Goal: Task Accomplishment & Management: Complete application form

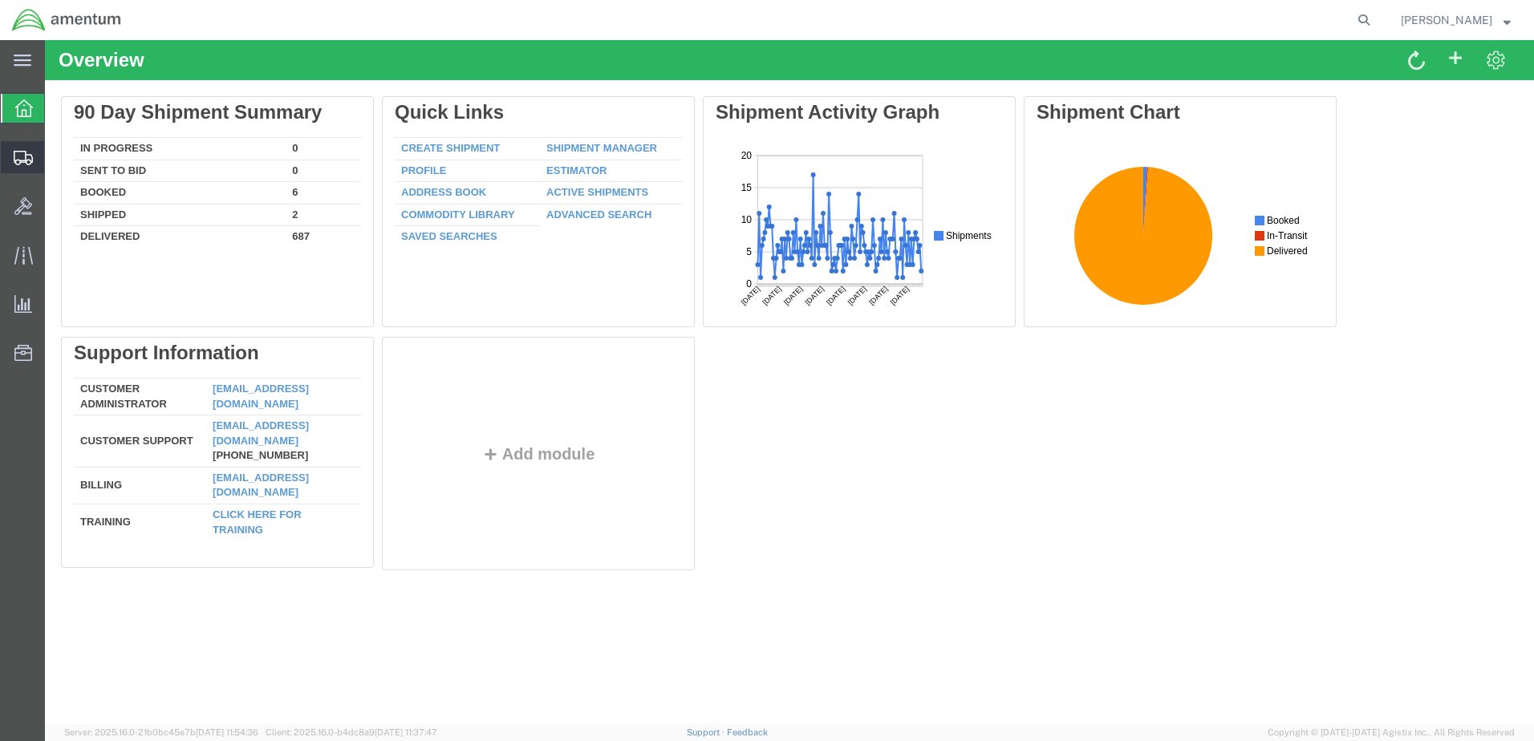
click at [0, 0] on span "Create Shipment" at bounding box center [0, 0] width 0 height 0
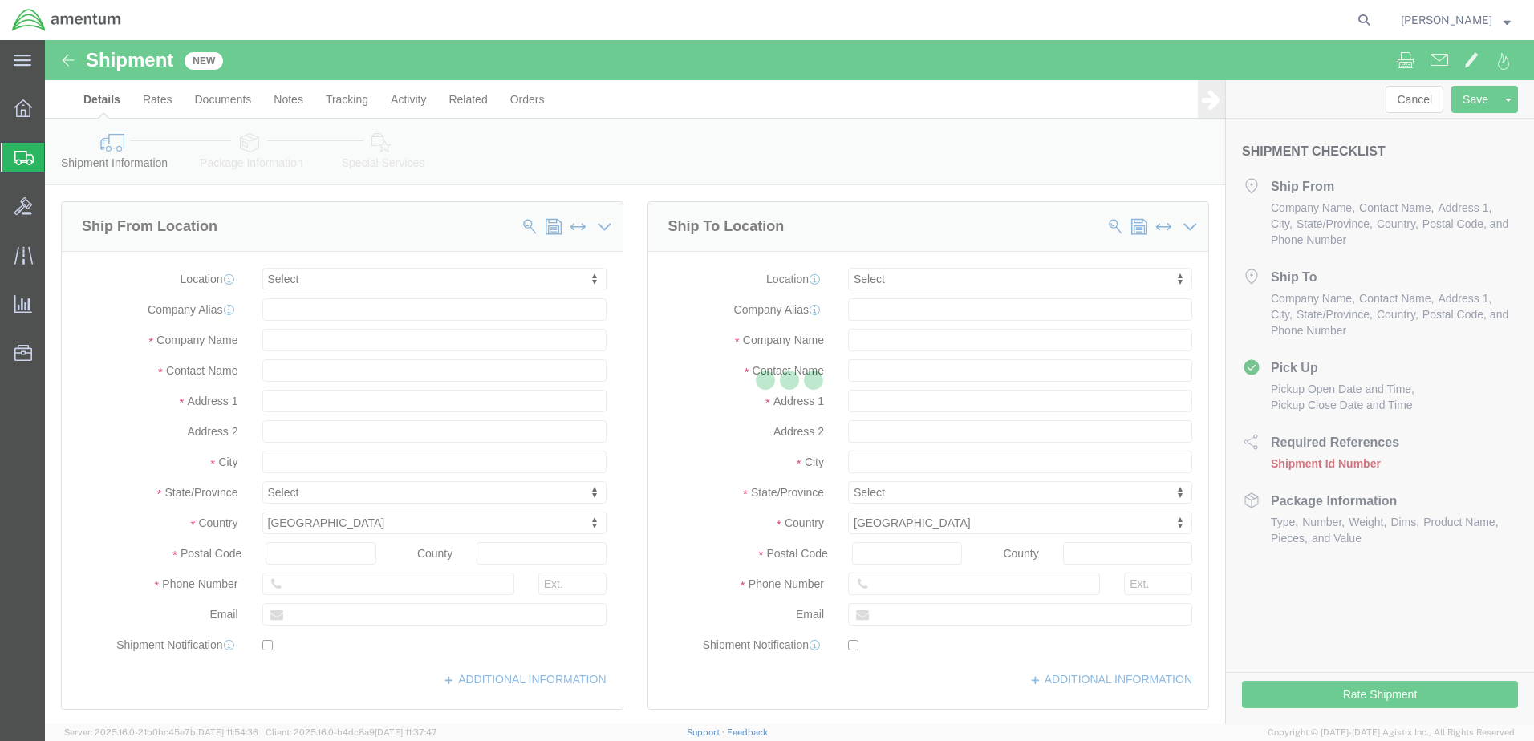
click at [380, 289] on div at bounding box center [789, 382] width 1489 height 684
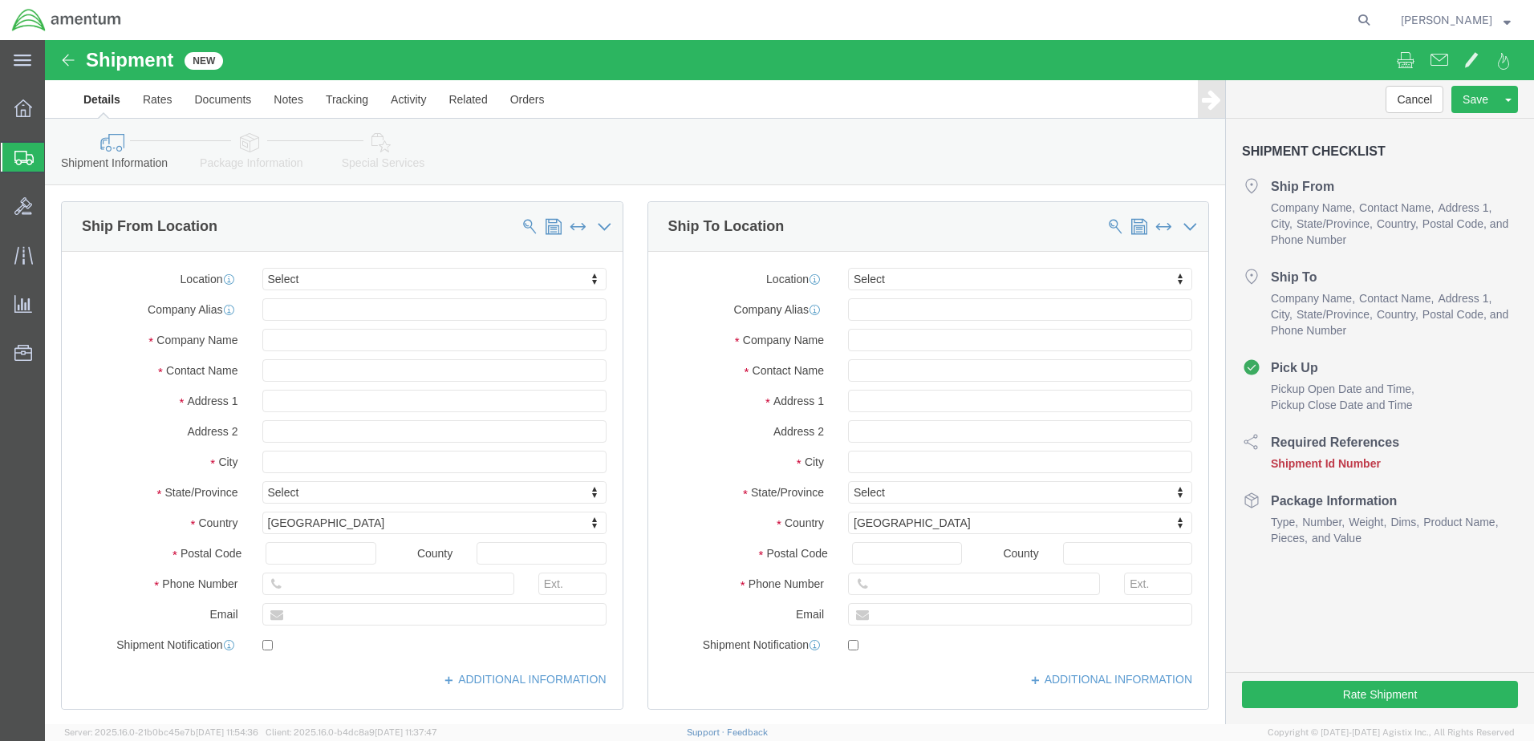
select select
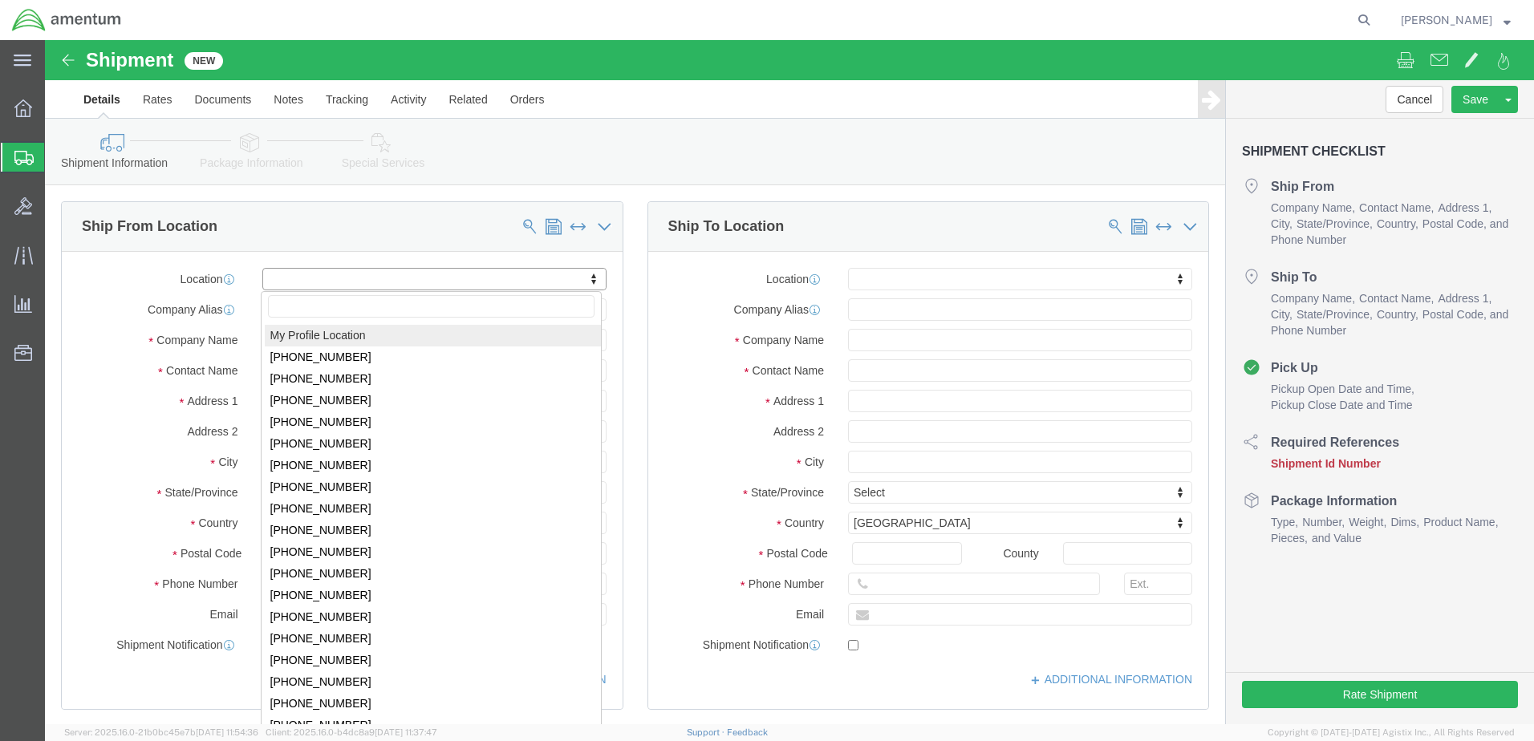
select select "MYPROFILE"
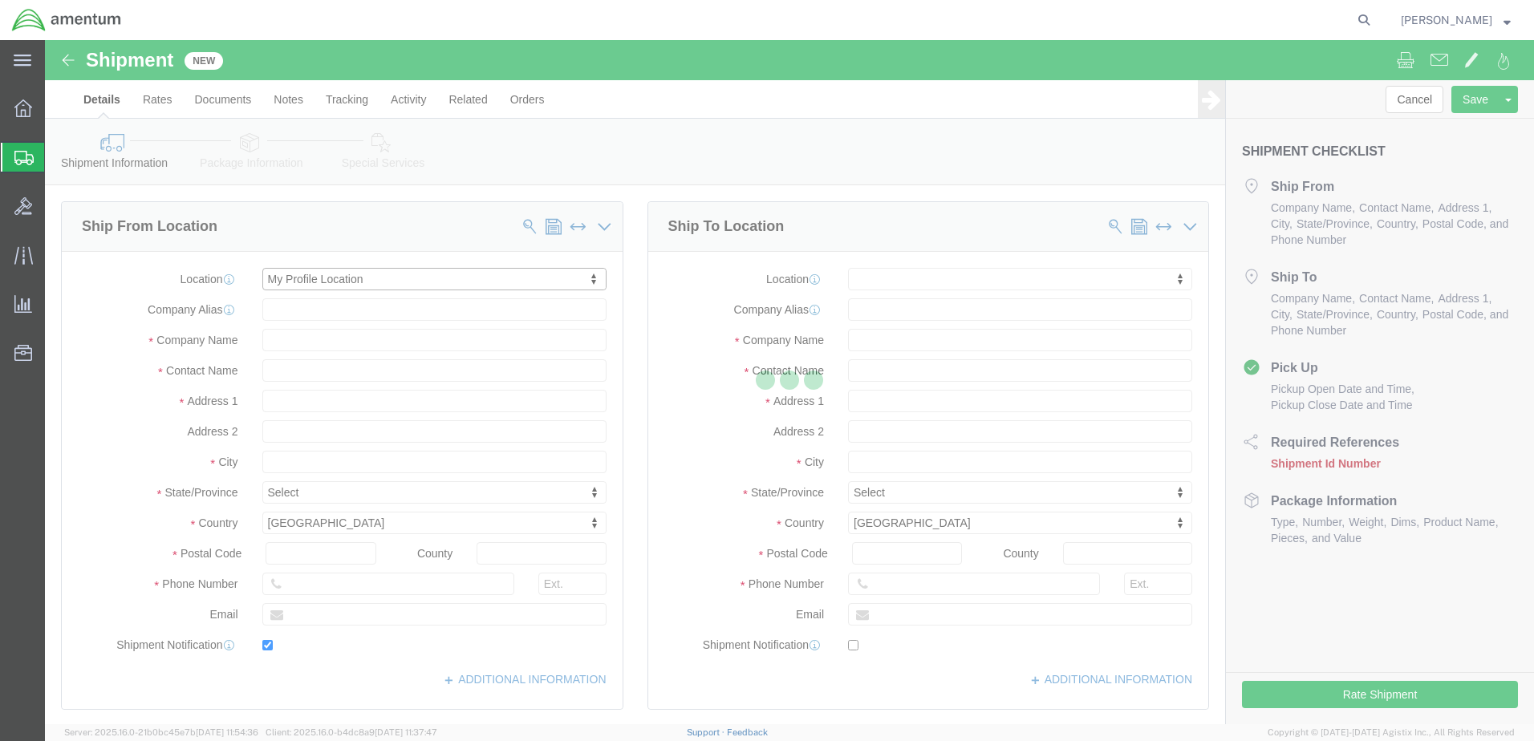
type input "Bldg 1480 [GEOGRAPHIC_DATA] [GEOGRAPHIC_DATA]"
type input "92135-7013"
type input "[PHONE_NUMBER]"
type input "3017"
type input "[PERSON_NAME][EMAIL_ADDRESS][PERSON_NAME][DOMAIN_NAME]"
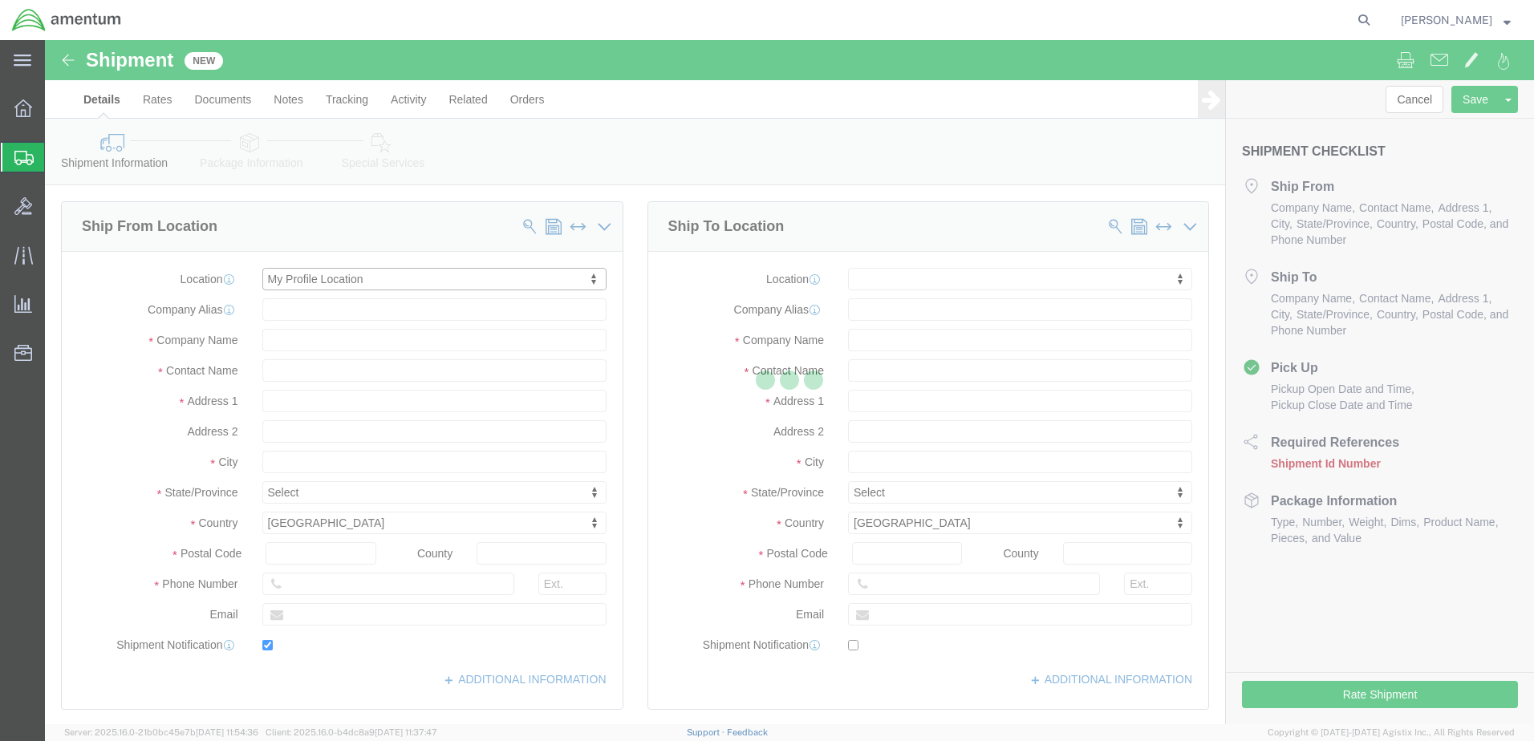
checkbox input "true"
type input "Amentum Services, Inc."
type input "[PERSON_NAME]"
type input "[GEOGRAPHIC_DATA]"
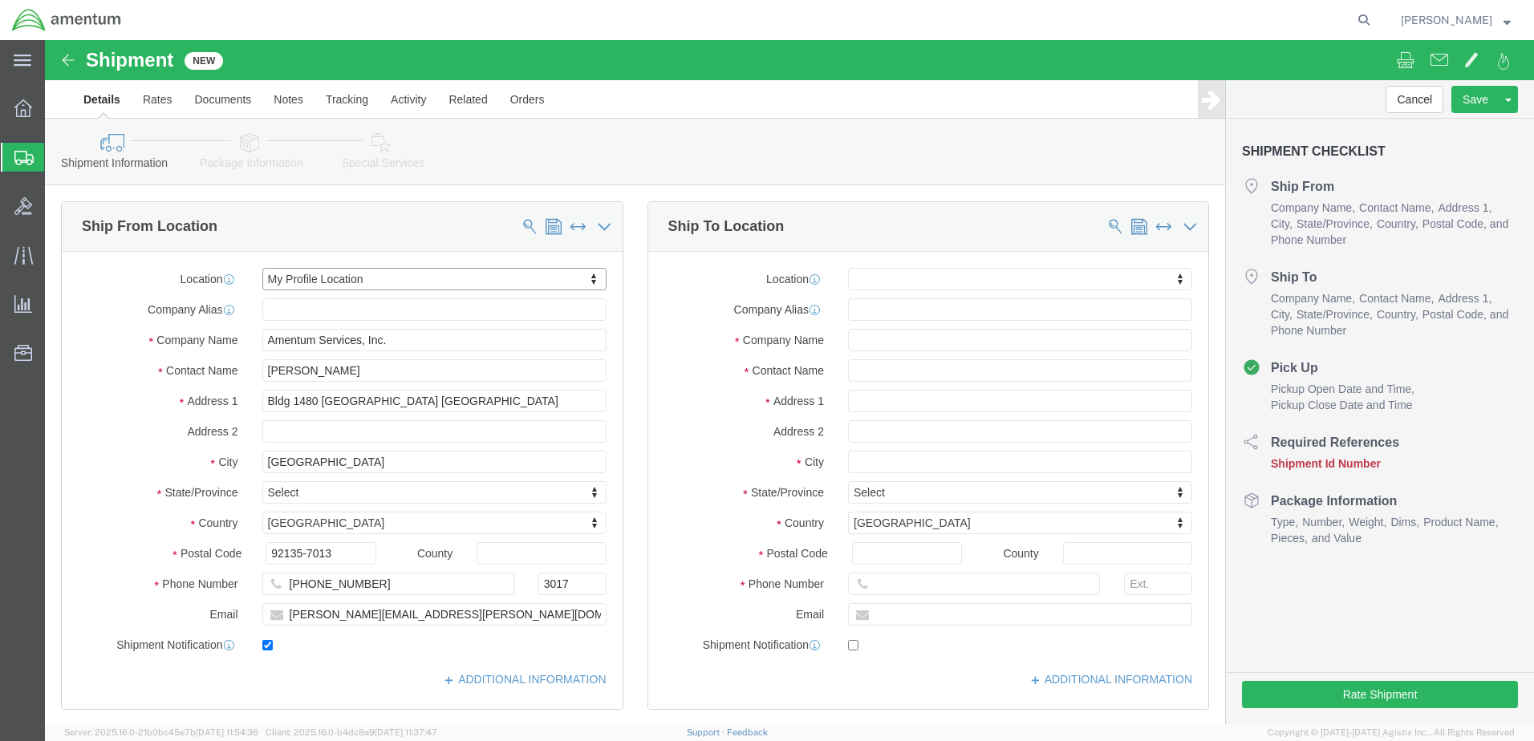
select select "CA"
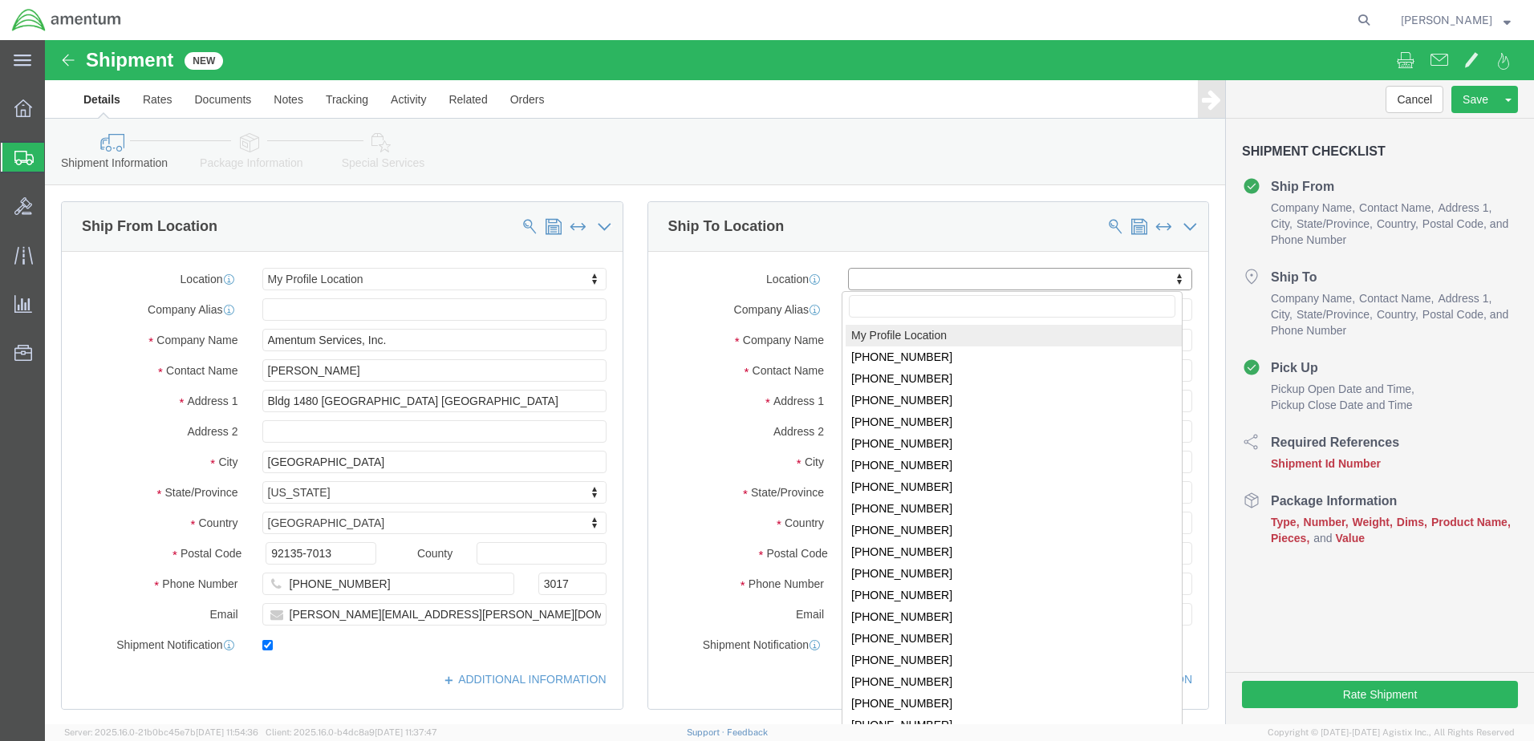
type input "w"
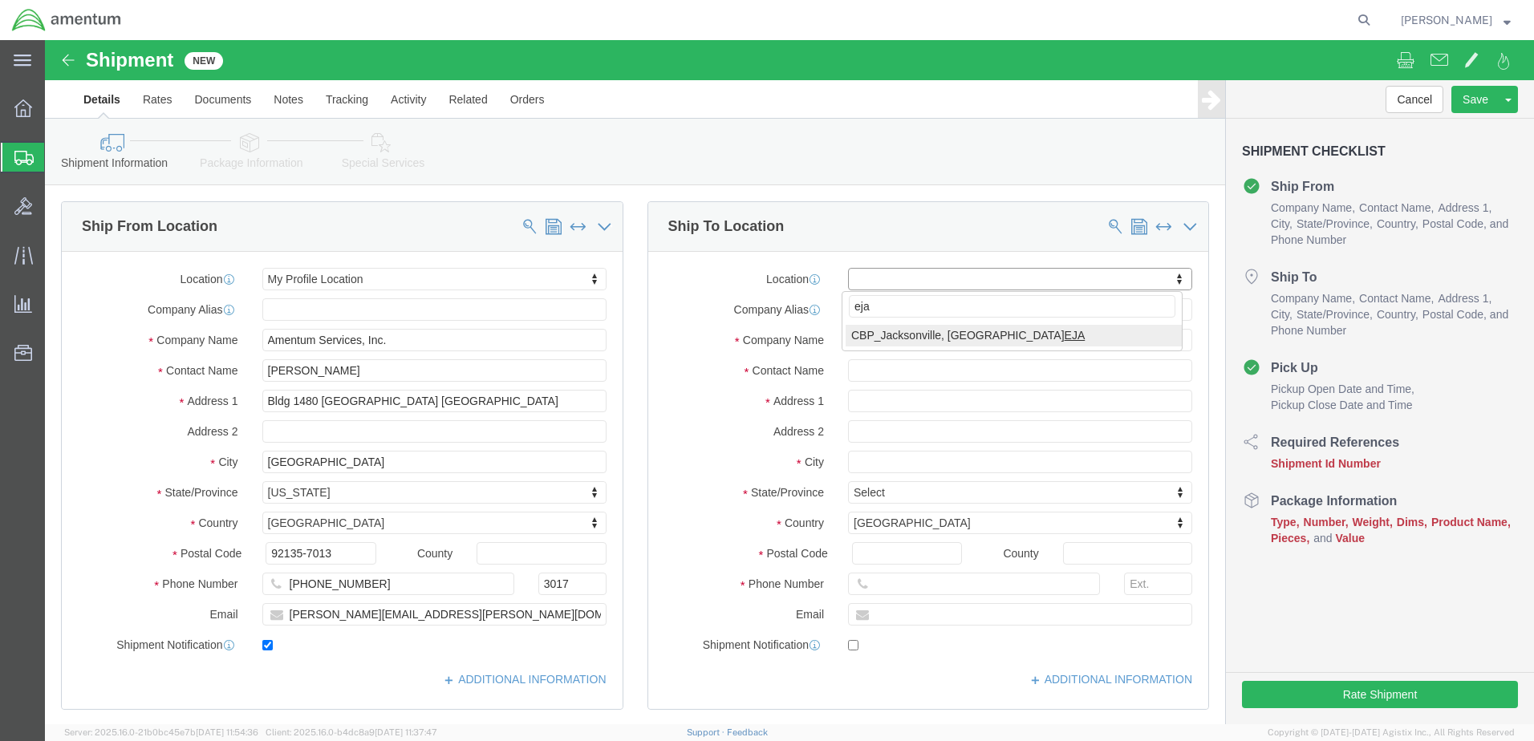
type input "eja"
select select "49930"
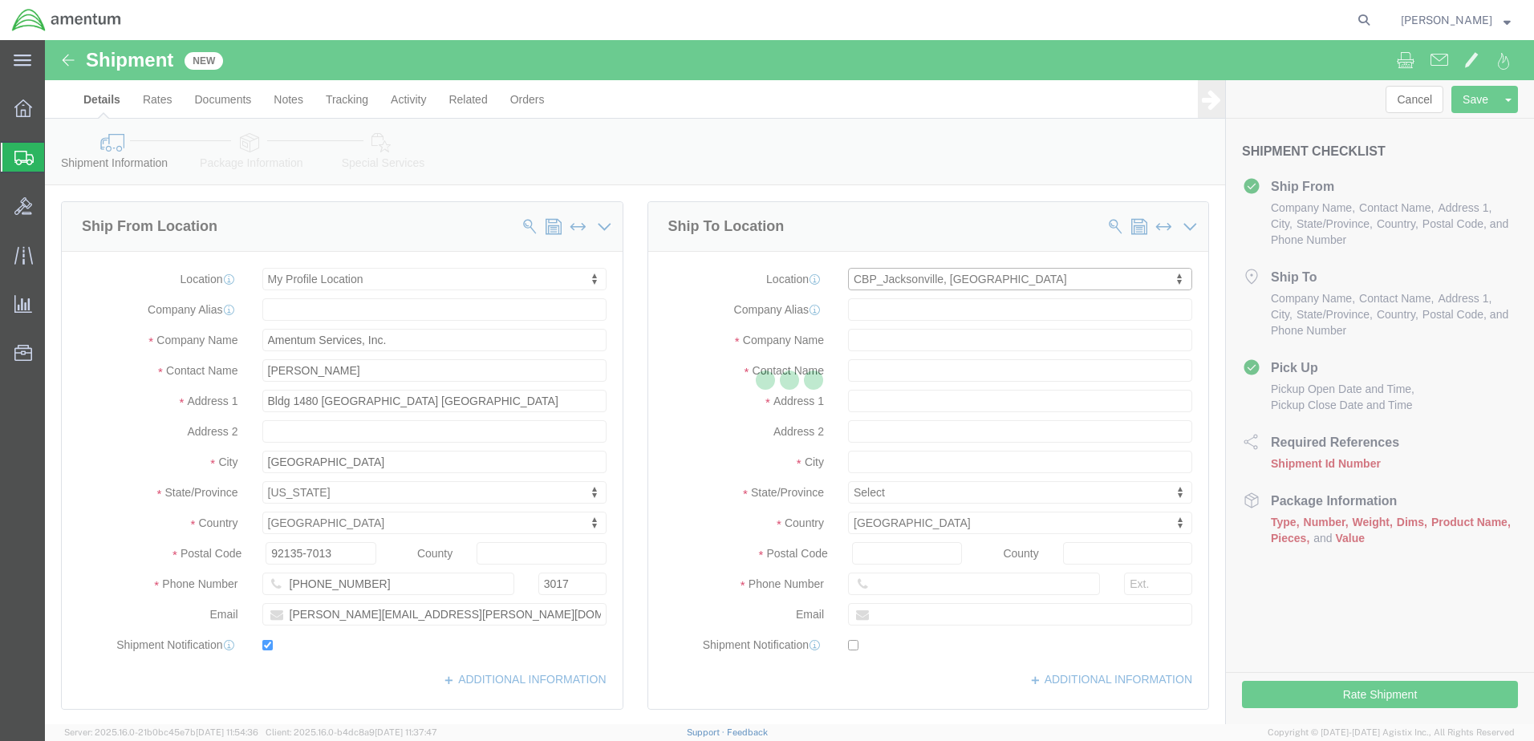
type input "Hangar 1002, [GEOGRAPHIC_DATA]"
type input "32212"
type input "[PHONE_NUMBER]"
type input "Amentum Services, Inc."
type input "[GEOGRAPHIC_DATA]"
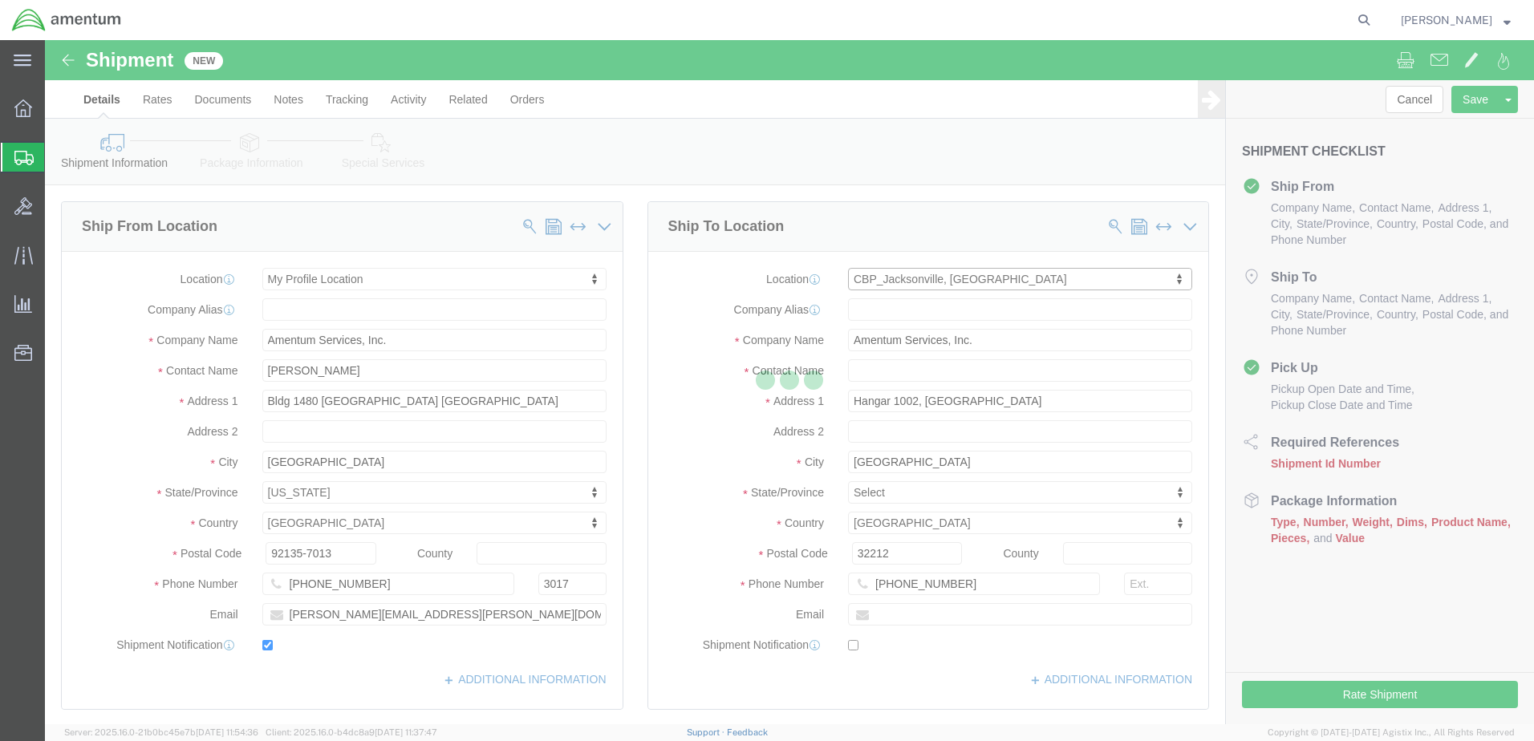
select select "FL"
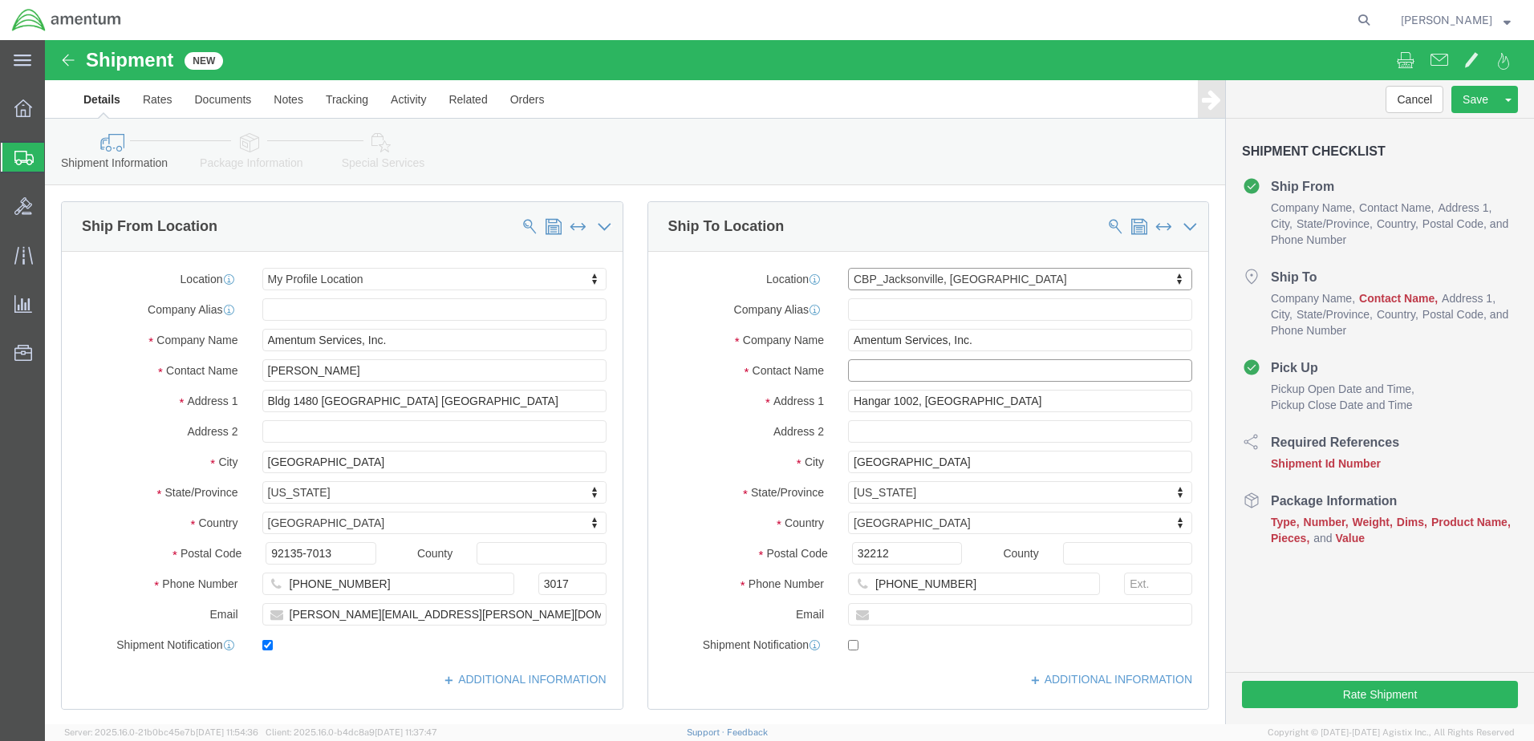
click input "text"
type input "ATTN: [PERSON_NAME]"
click label "City"
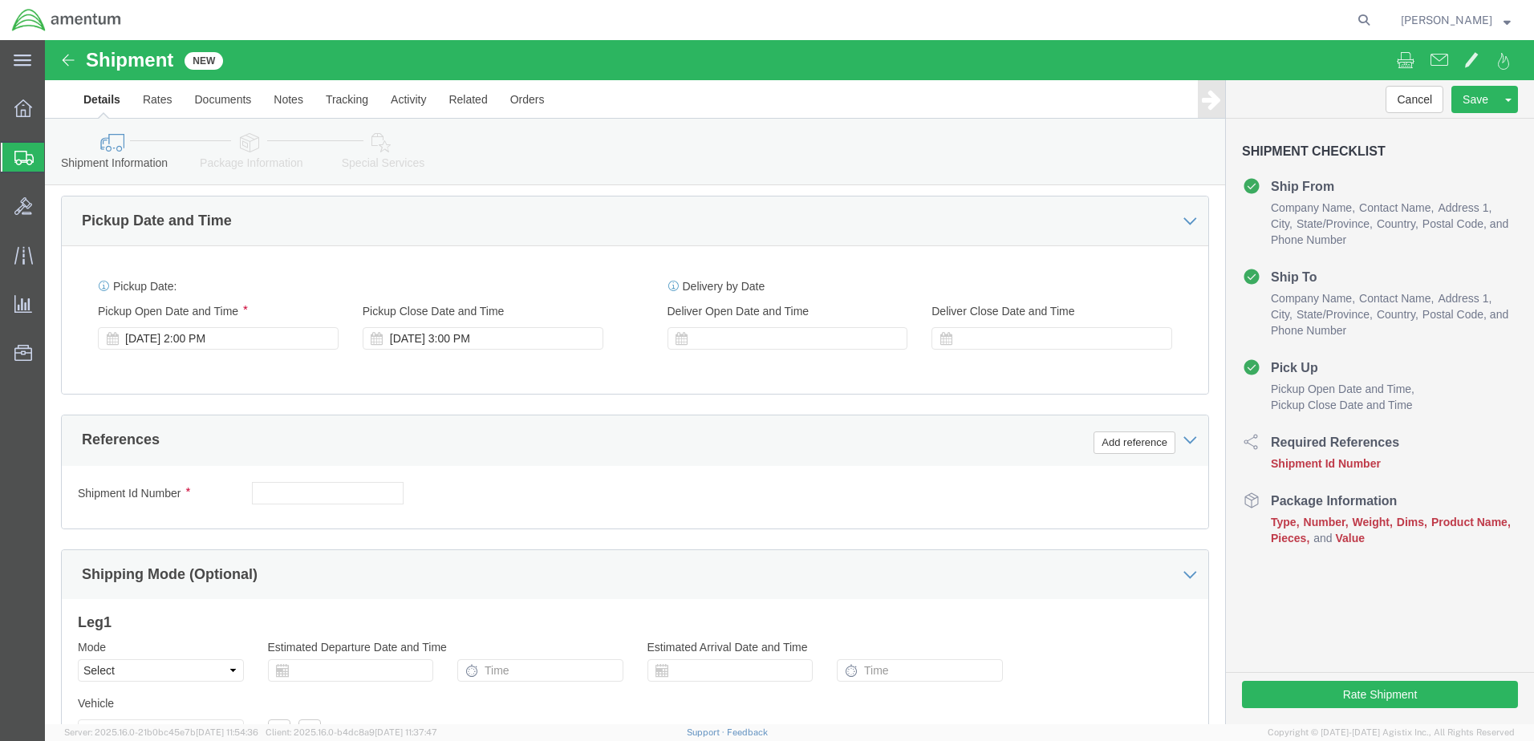
scroll to position [535, 0]
click button "Add reference"
click input "text"
type input "08152025"
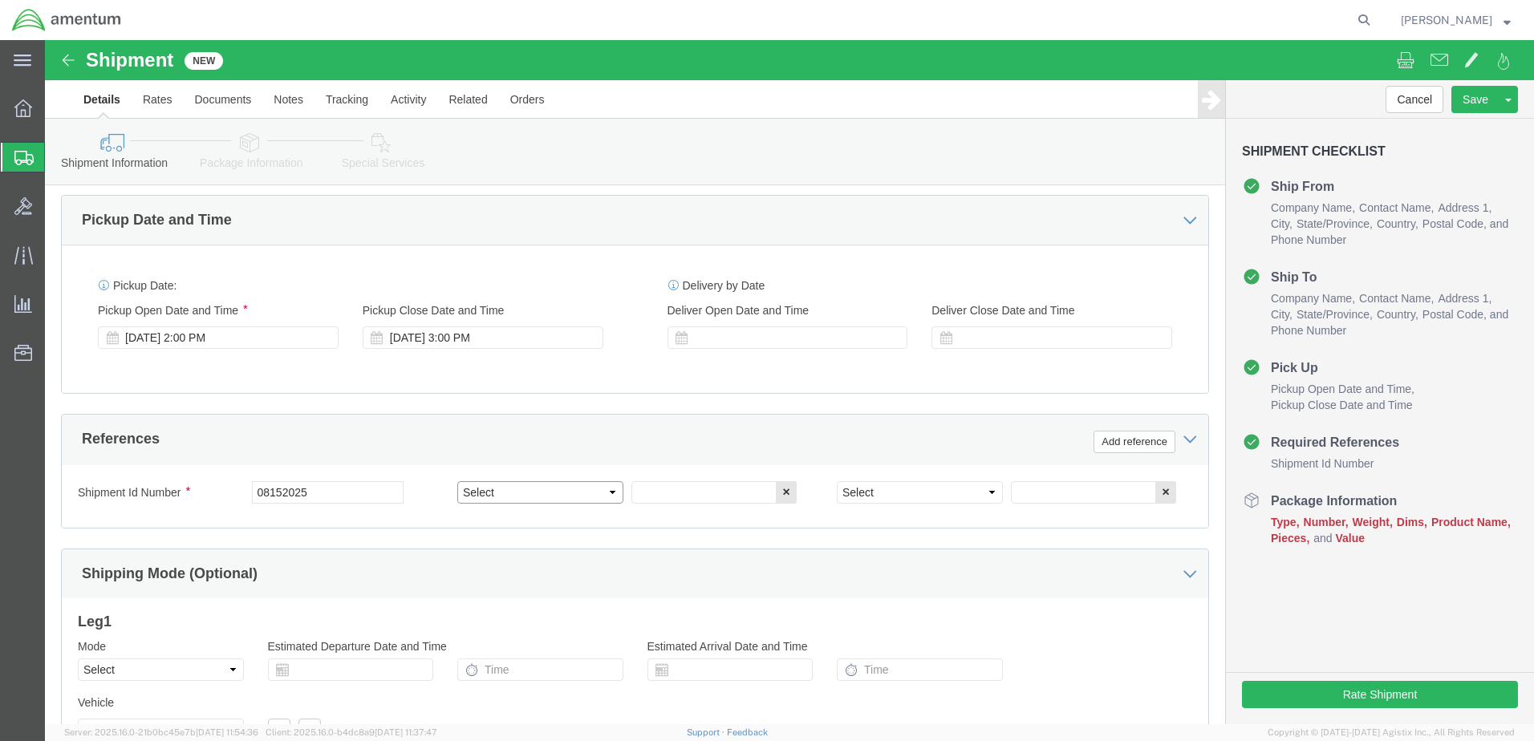
click select "Select Account Type Activity ID Airline Appointment Number ASN Batch Request # …"
select select "DEPT"
click select "Select Account Type Activity ID Airline Appointment Number ASN Batch Request # …"
click input "text"
type input "CBP"
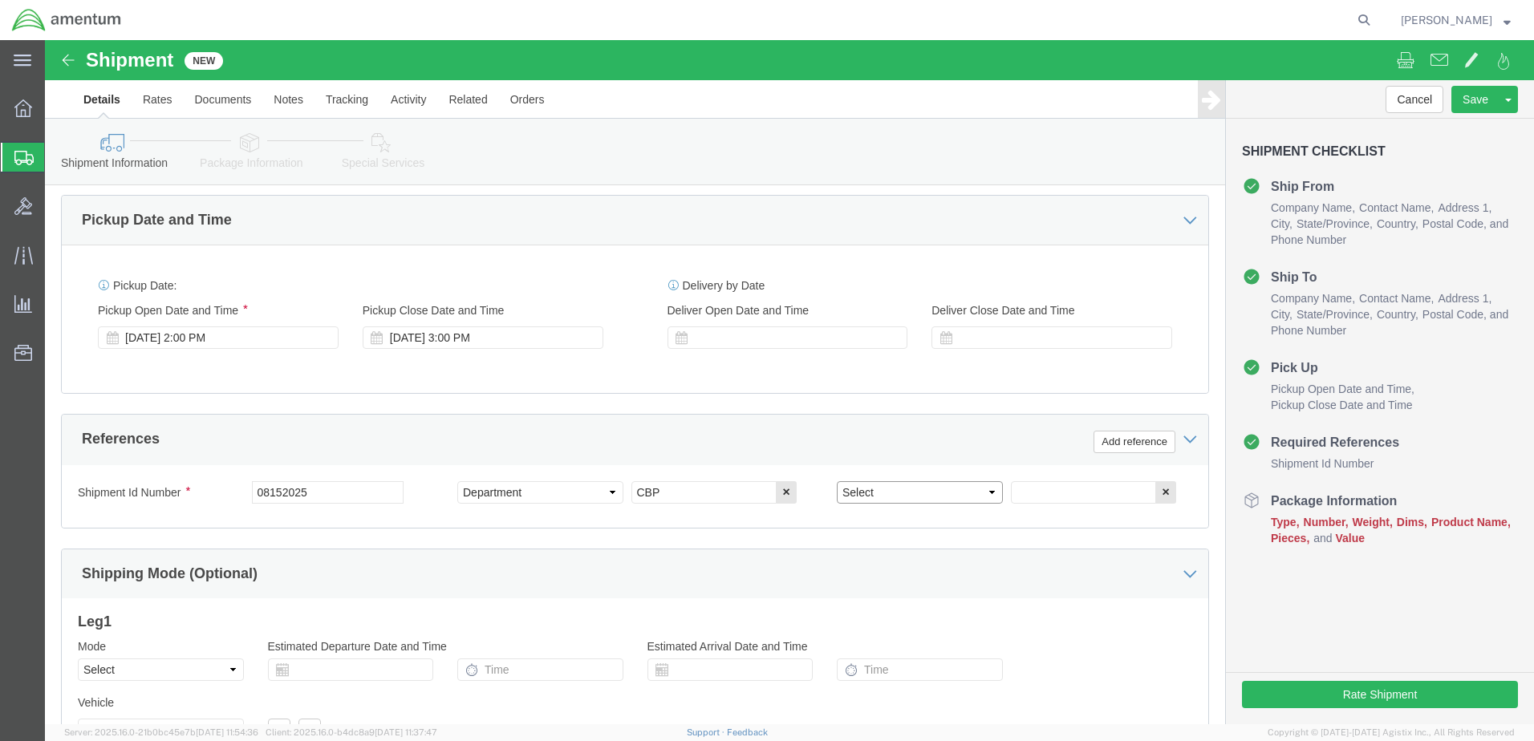
click select "Select Account Type Activity ID Airline Appointment Number ASN Batch Request # …"
select select "PROJNUM"
click select "Select Account Type Activity ID Airline Appointment Number ASN Batch Request # …"
paste input "AME-2025-IP01-FO013-2219-NAMC-Z000"
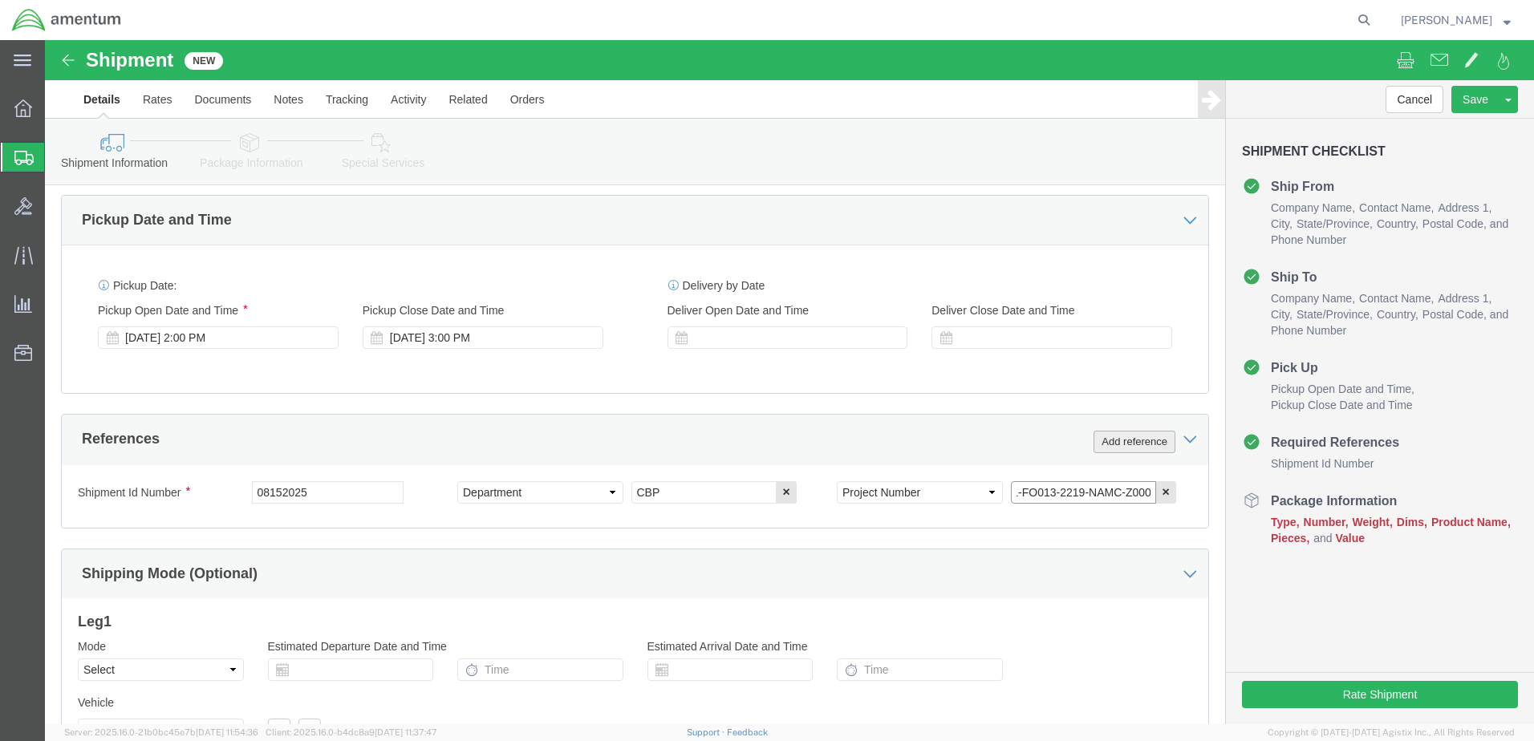
type input "AME-2025-IP01-FO013-2219-NAMC-Z000"
drag, startPoint x: 1078, startPoint y: 395, endPoint x: 1018, endPoint y: 400, distance: 60.4
click button "Add reference"
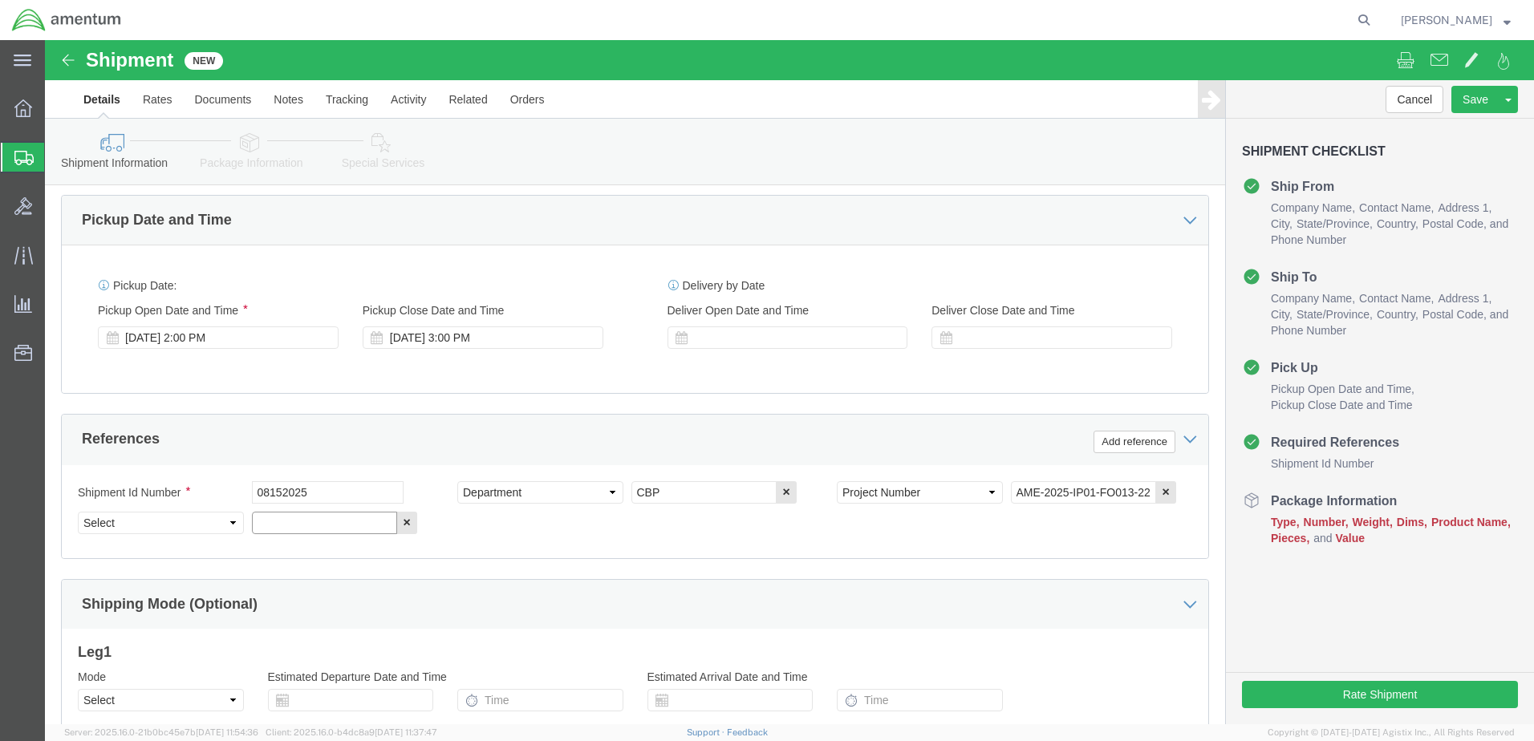
click input "text"
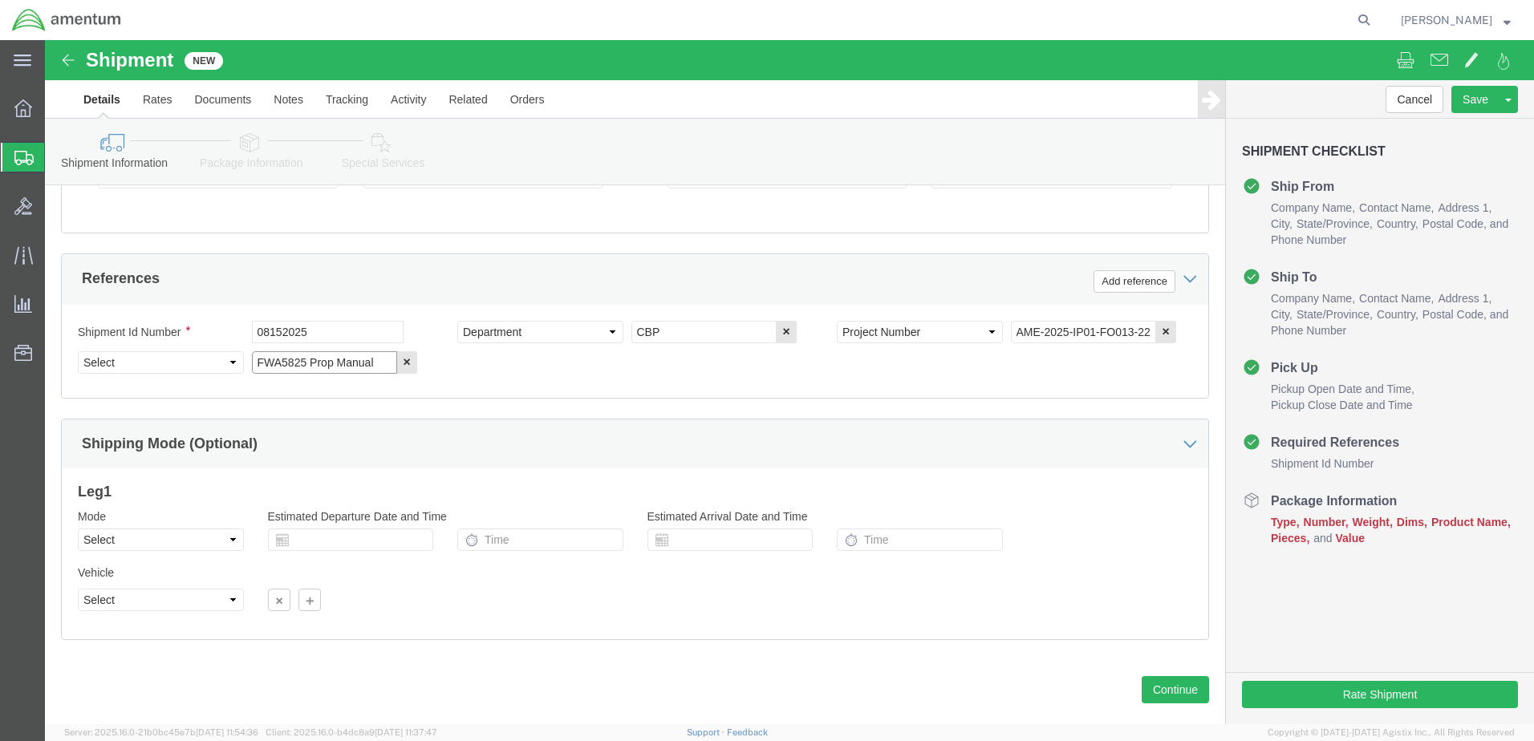
scroll to position [724, 0]
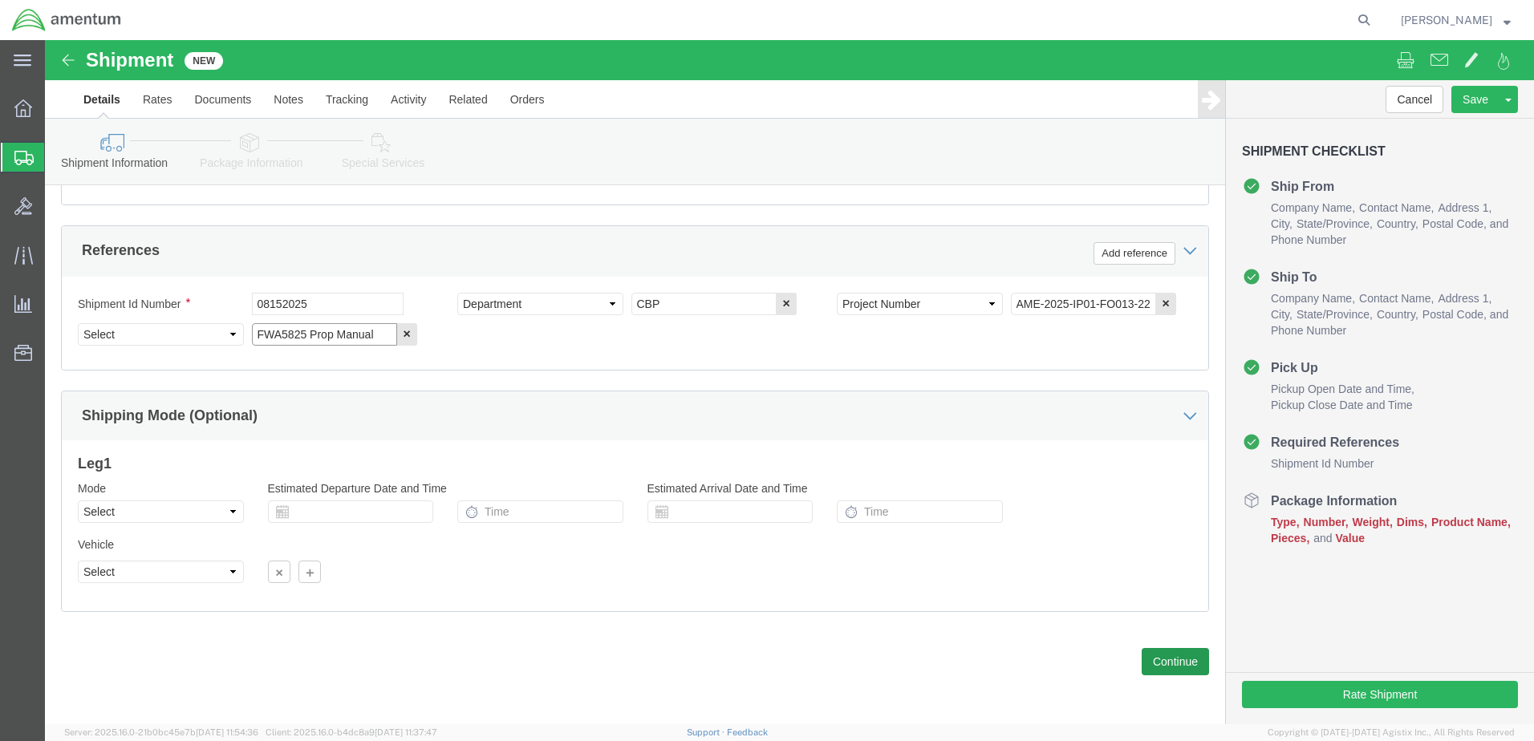
type input "FWA5825 Prop Manual"
click button "Continue"
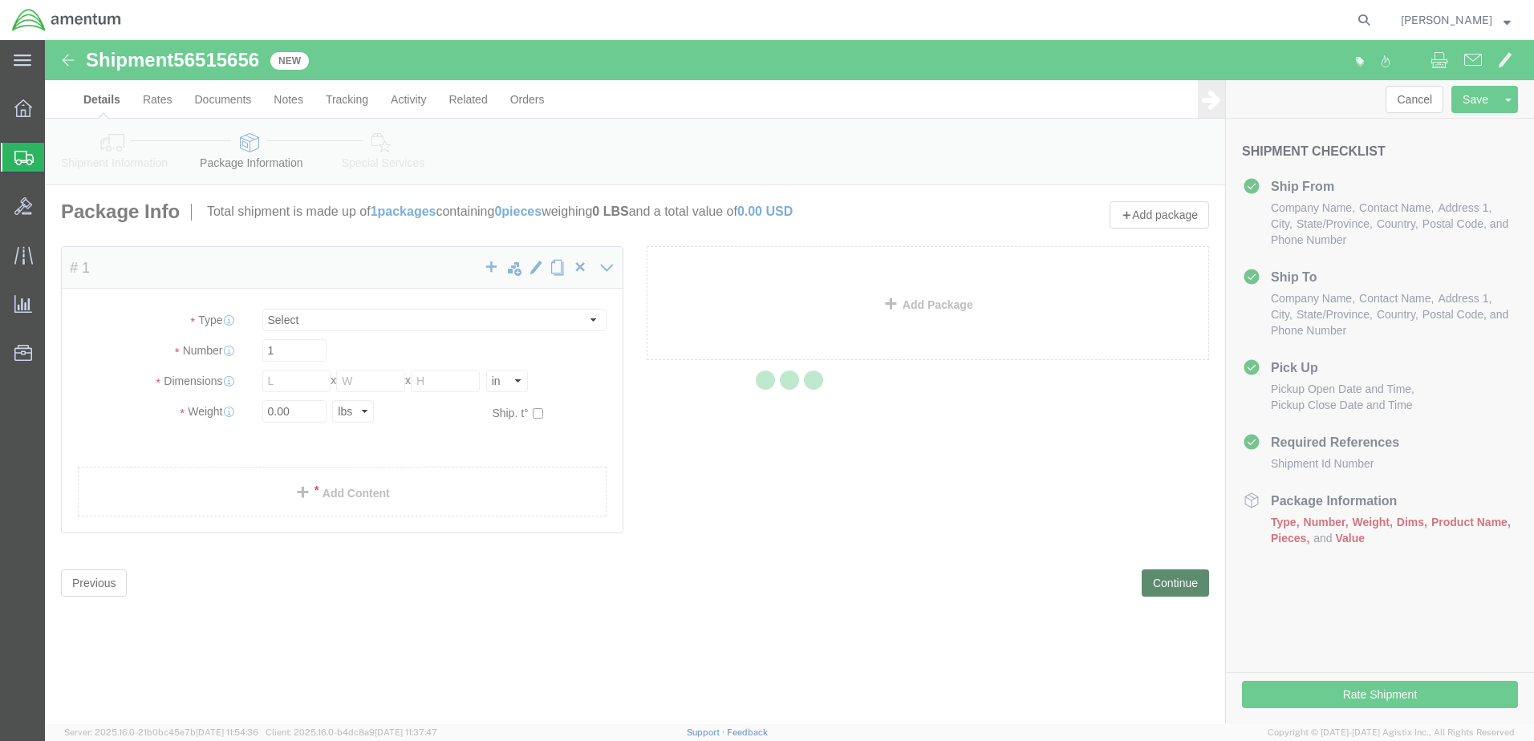
select select "CBOX"
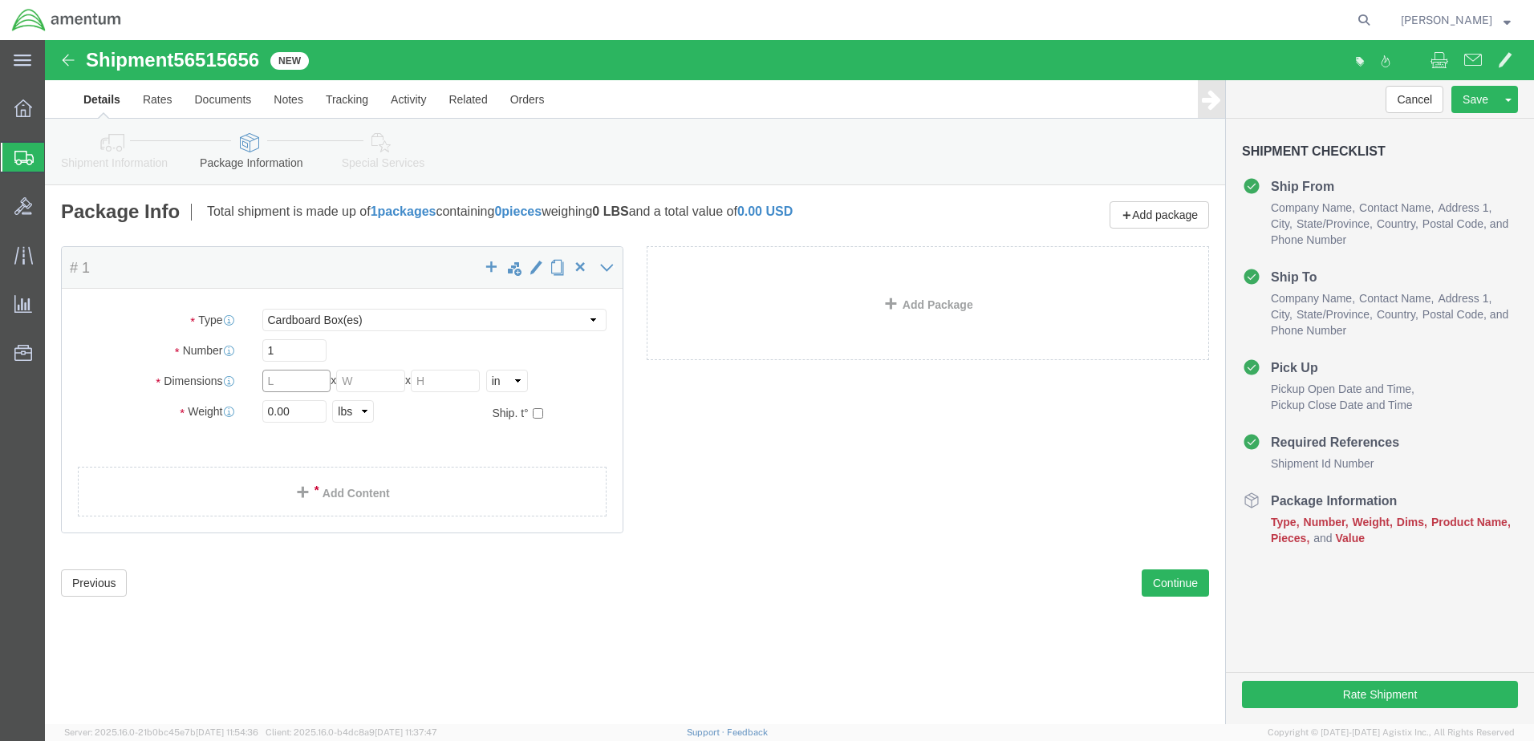
click input "text"
type input "10"
type input "2.0"
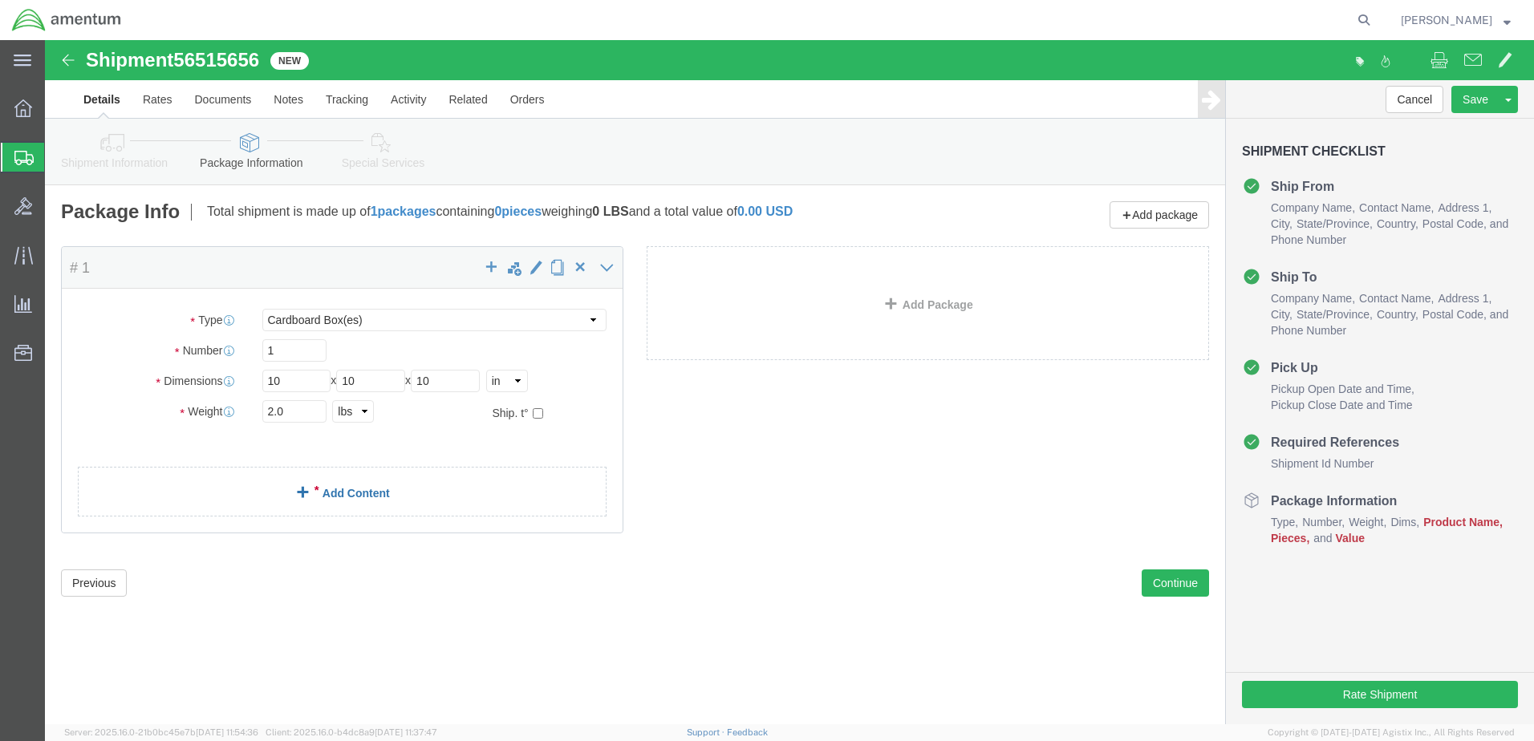
click span
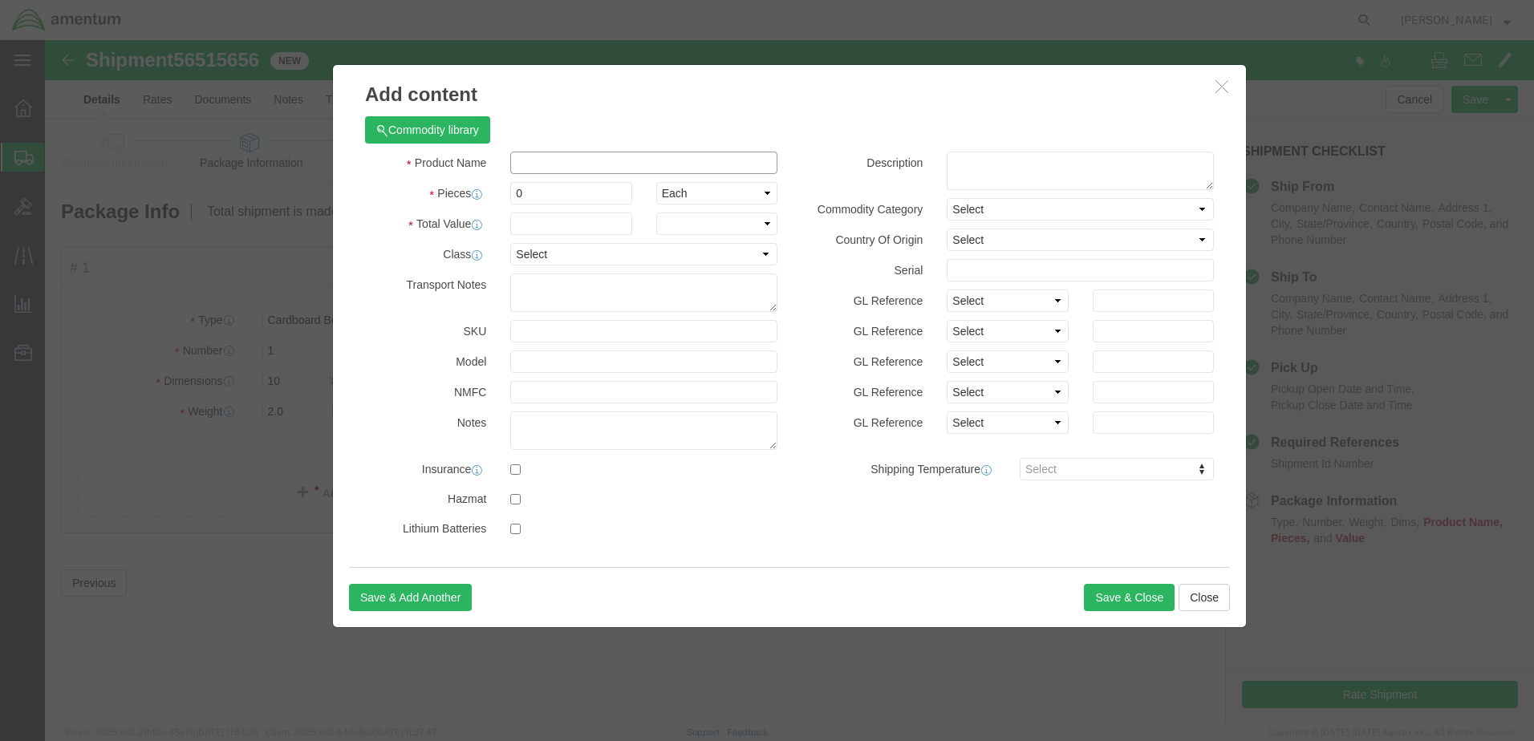
drag, startPoint x: 563, startPoint y: 164, endPoint x: 518, endPoint y: 124, distance: 60.2
click input "text"
type input "Manual Prop FWA5825"
drag, startPoint x: 493, startPoint y: 151, endPoint x: 446, endPoint y: 152, distance: 47.4
click div "0"
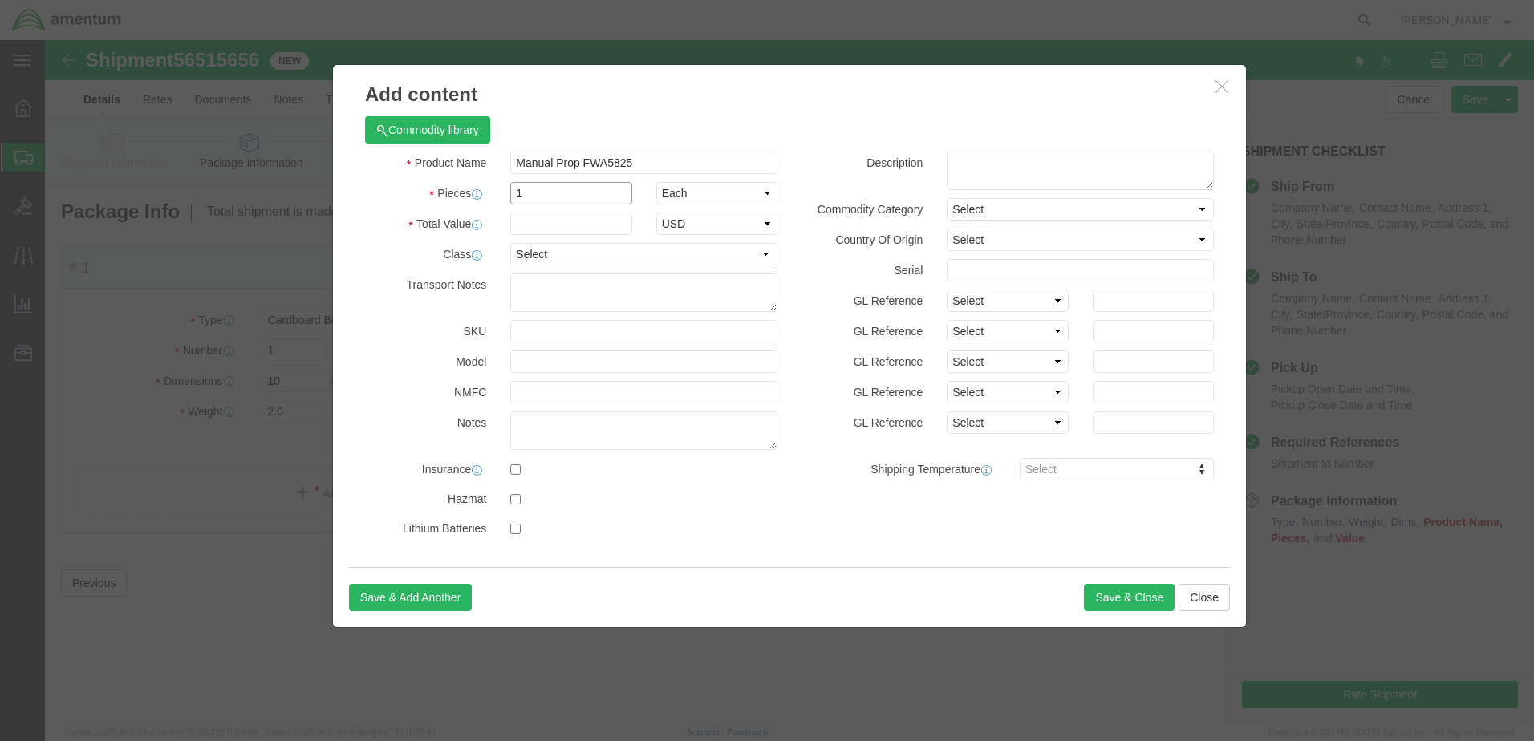
type input "1"
click div "Commodity library"
click input "text"
type input "1.0"
click button "Save & Close"
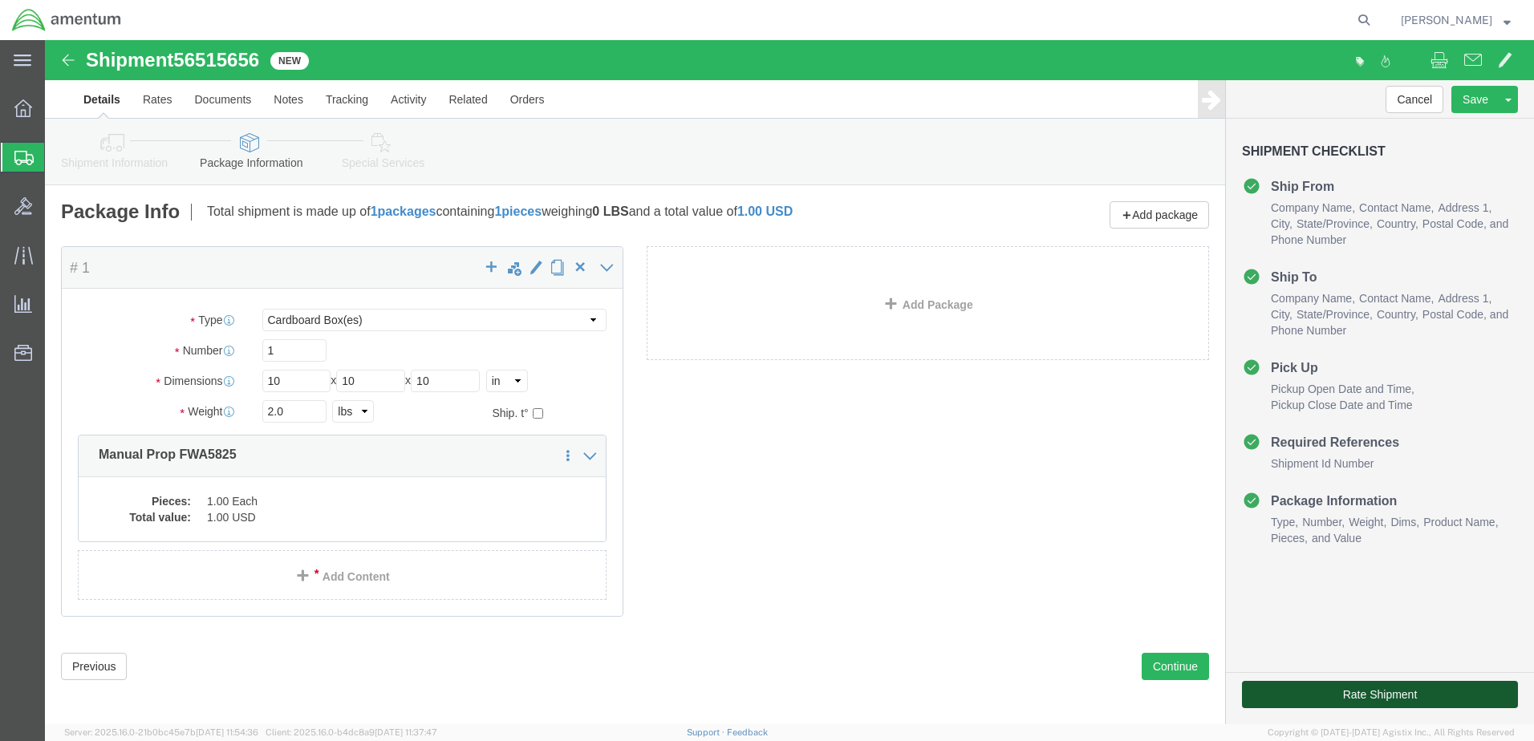
click button "Rate Shipment"
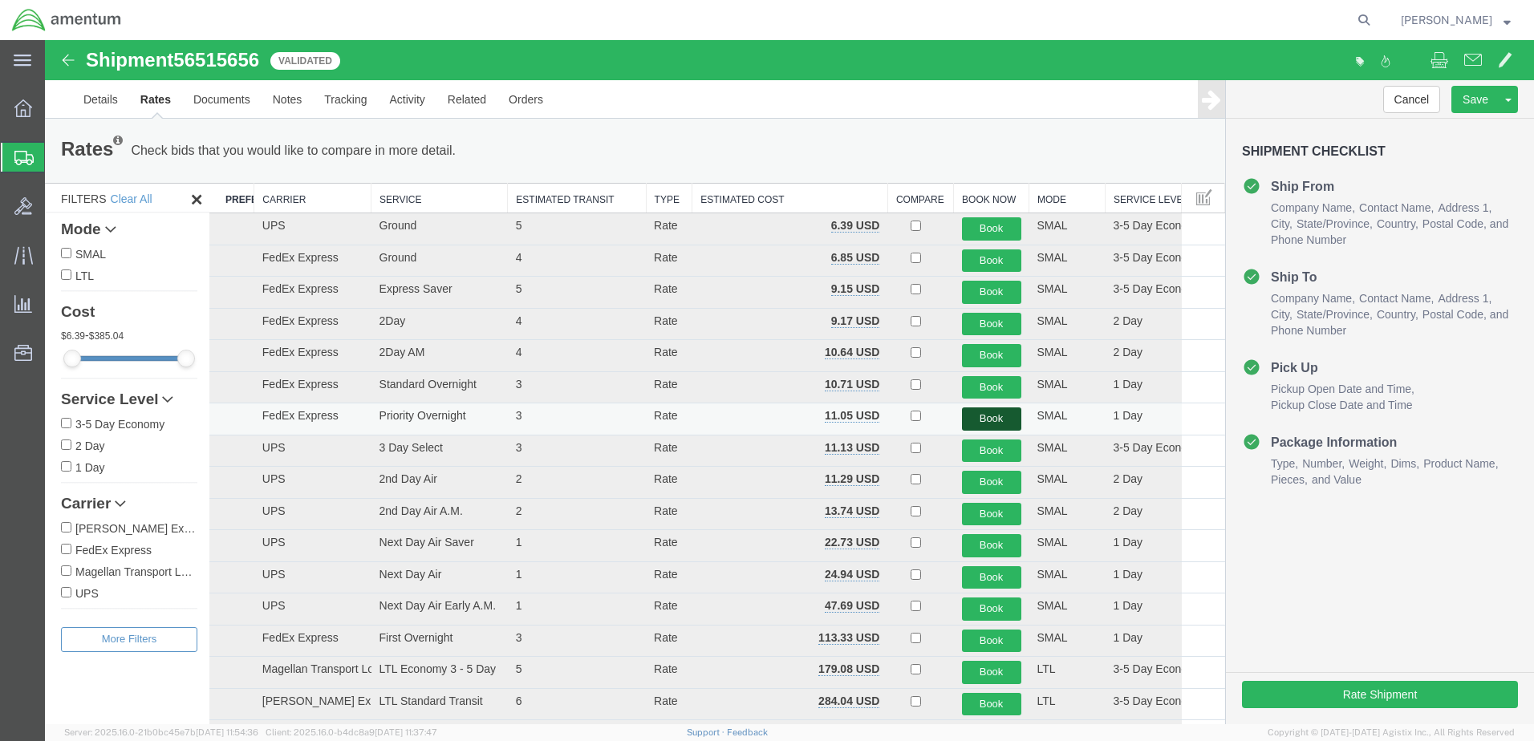
click at [974, 418] on button "Book" at bounding box center [991, 419] width 59 height 23
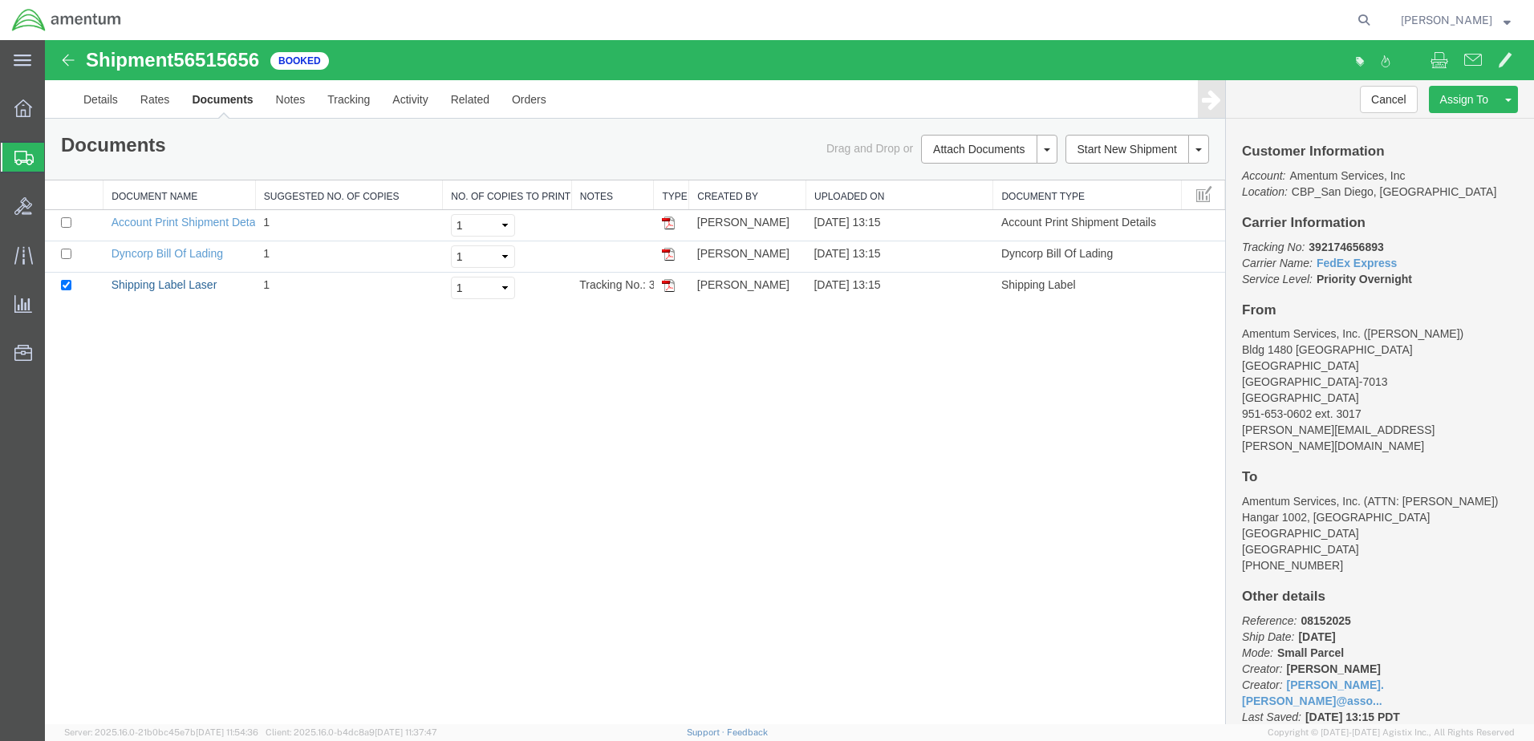
drag, startPoint x: 174, startPoint y: 285, endPoint x: 480, endPoint y: 348, distance: 312.2
click at [174, 285] on link "Shipping Label Laser" at bounding box center [165, 284] width 106 height 13
